Goal: Obtain resource: Download file/media

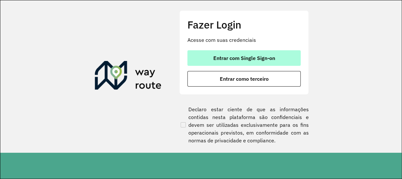
click at [259, 61] on button "Entrar com Single Sign-on" at bounding box center [244, 58] width 113 height 16
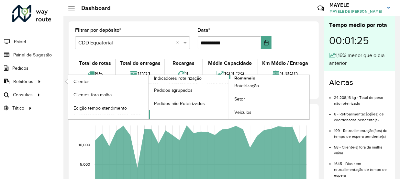
click at [260, 78] on link "Romaneio" at bounding box center [229, 97] width 161 height 44
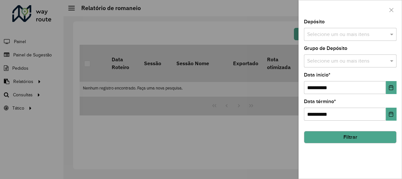
click at [348, 29] on div "Selecione um ou mais itens" at bounding box center [350, 34] width 93 height 13
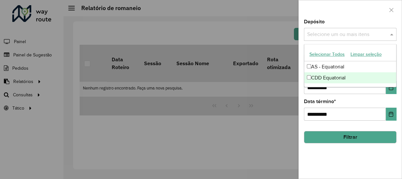
click at [315, 81] on div "CDD Equatorial" at bounding box center [351, 77] width 92 height 11
click at [392, 93] on button "Choose Date" at bounding box center [391, 87] width 11 height 13
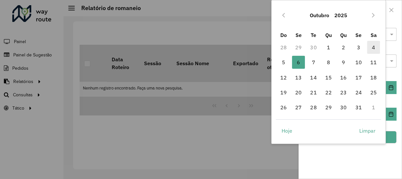
click at [370, 44] on span "4" at bounding box center [373, 47] width 13 height 13
type input "**********"
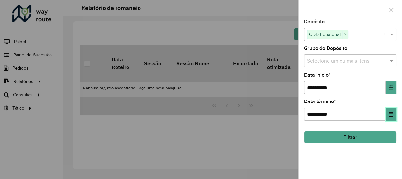
click at [389, 112] on icon "Choose Date" at bounding box center [391, 113] width 5 height 5
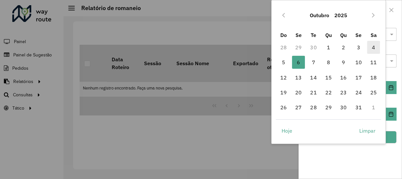
click at [374, 48] on span "4" at bounding box center [373, 47] width 13 height 13
type input "**********"
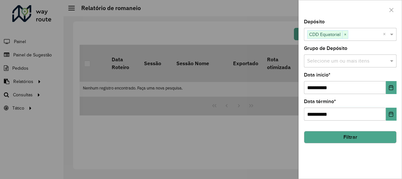
click at [383, 138] on button "Filtrar" at bounding box center [350, 137] width 93 height 12
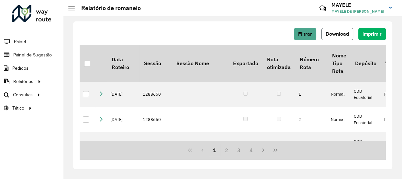
click at [351, 34] on button "Download" at bounding box center [338, 34] width 32 height 12
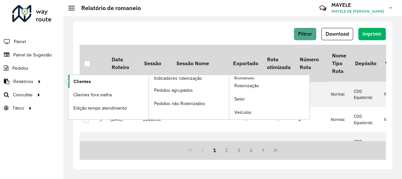
click at [98, 79] on link "Clientes" at bounding box center [108, 81] width 80 height 13
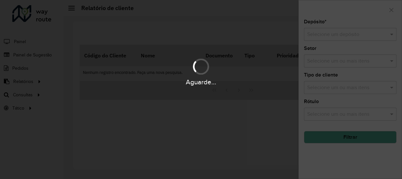
click at [334, 31] on div "Aguarde..." at bounding box center [201, 89] width 402 height 179
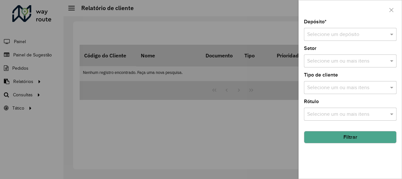
click at [340, 31] on input "text" at bounding box center [343, 35] width 73 height 8
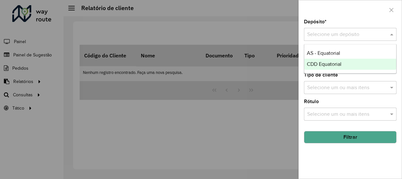
click at [333, 65] on span "CDD Equatorial" at bounding box center [324, 64] width 35 height 6
